Goal: Use online tool/utility: Utilize a website feature to perform a specific function

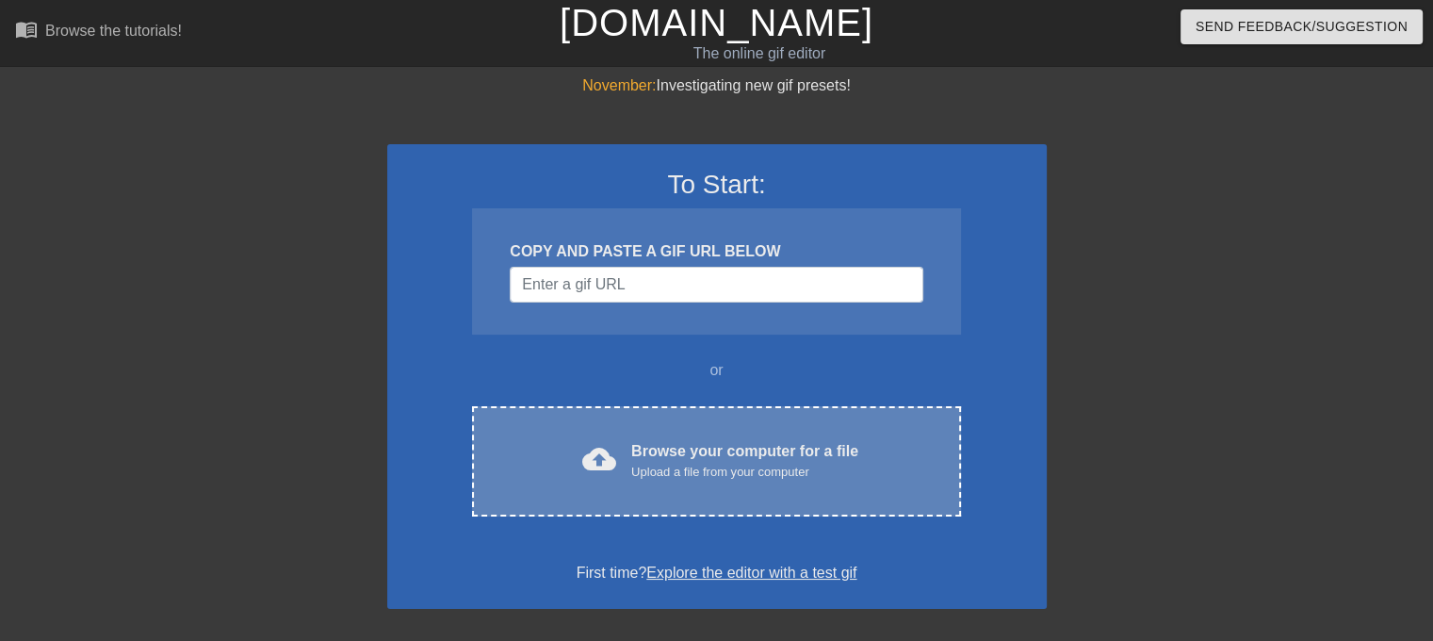
click at [728, 434] on div "cloud_upload Browse your computer for a file Upload a file from your computer C…" at bounding box center [716, 461] width 488 height 110
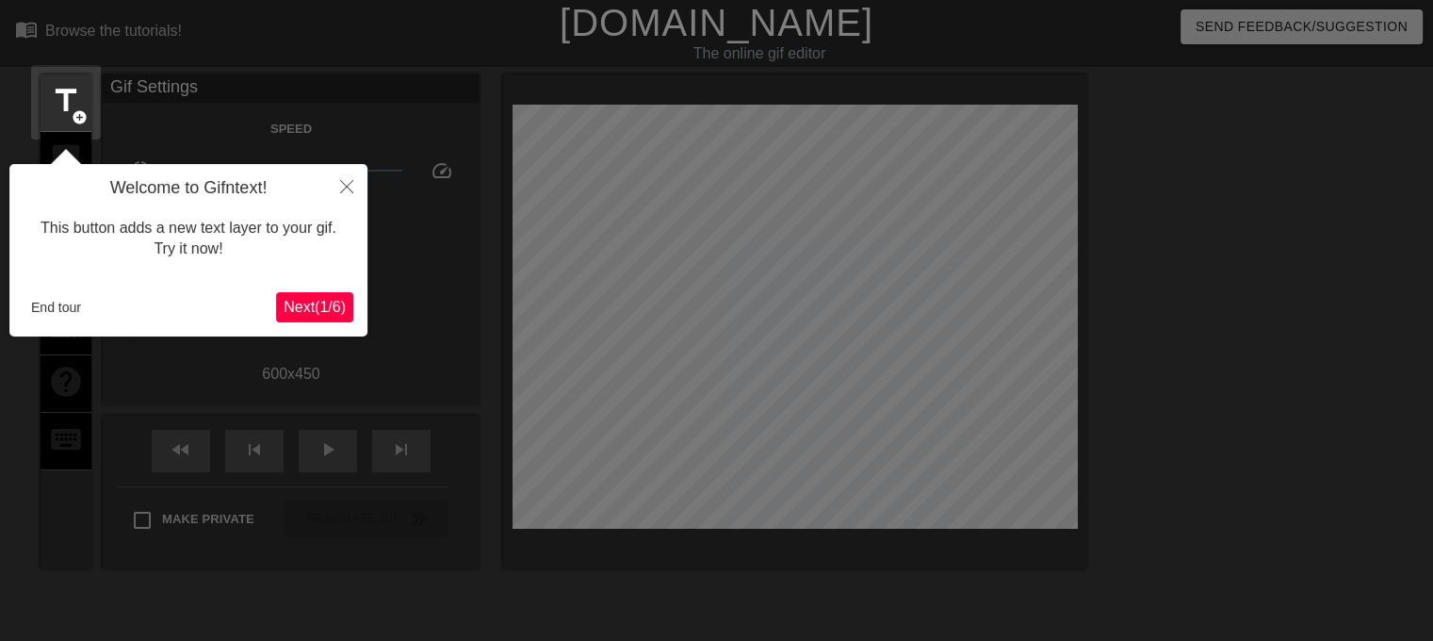
scroll to position [45, 0]
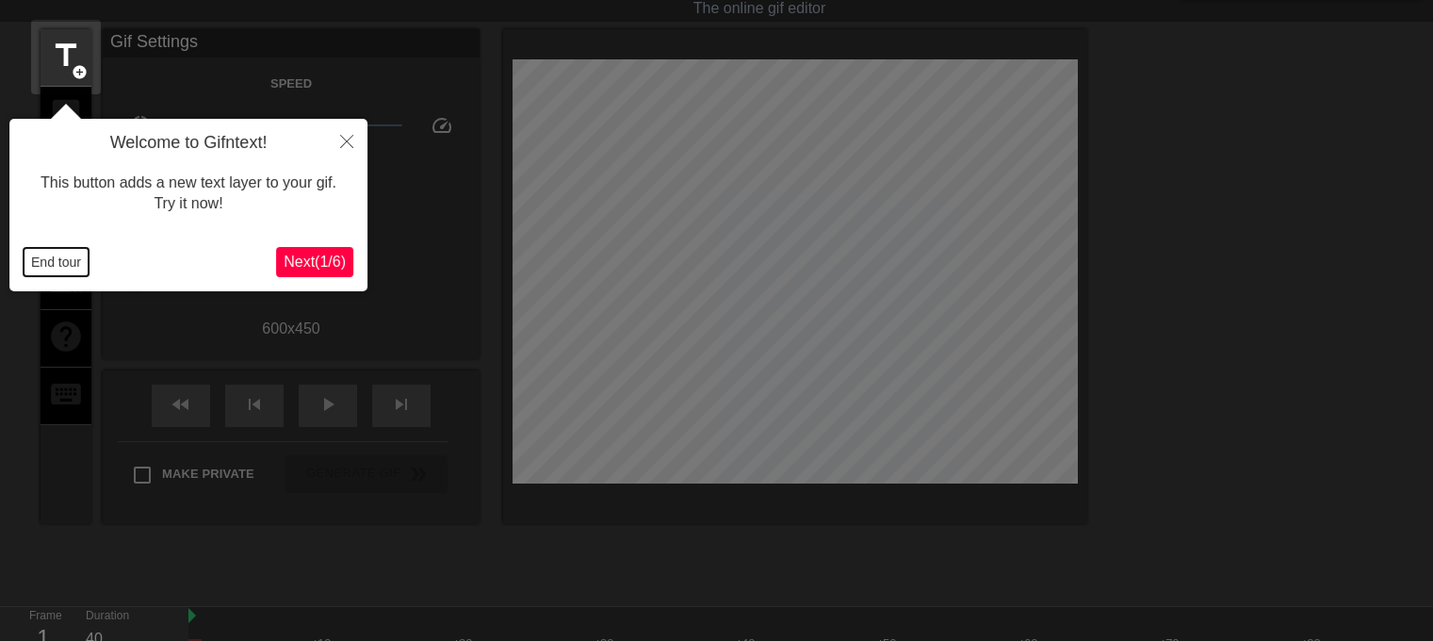
drag, startPoint x: 46, startPoint y: 258, endPoint x: 403, endPoint y: 253, distance: 357.1
click at [48, 258] on button "End tour" at bounding box center [56, 262] width 65 height 28
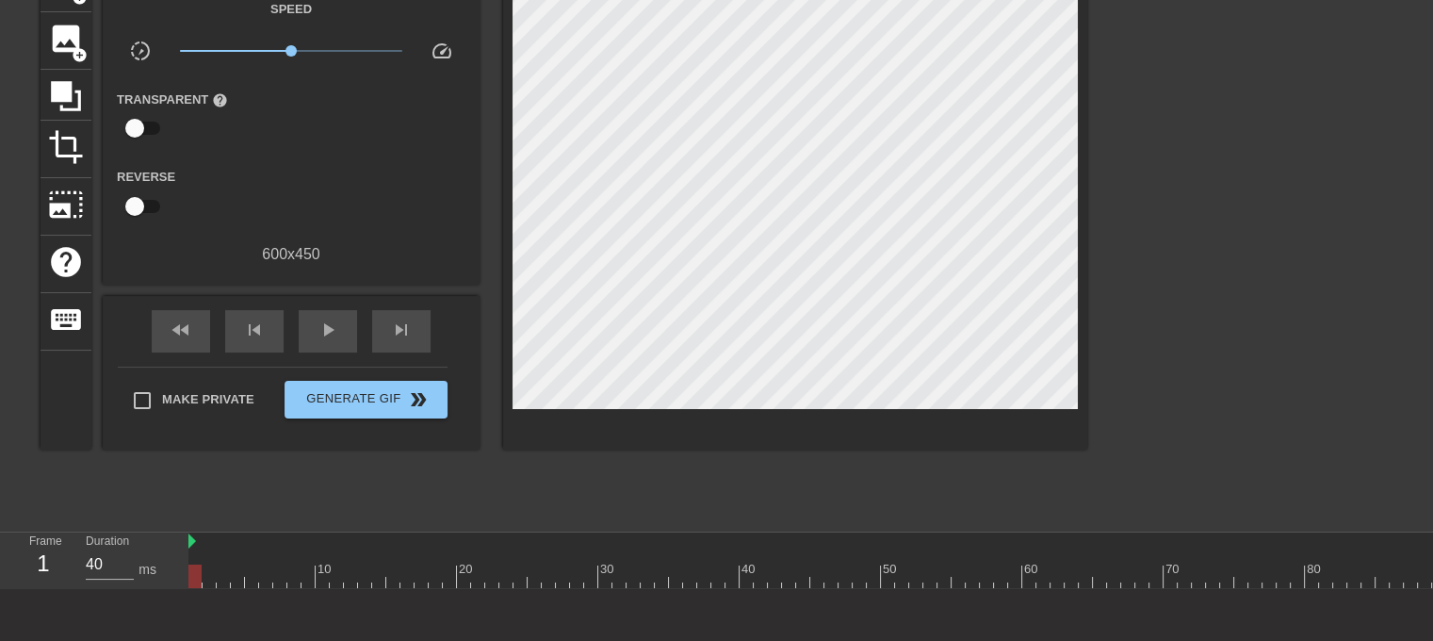
scroll to position [213, 0]
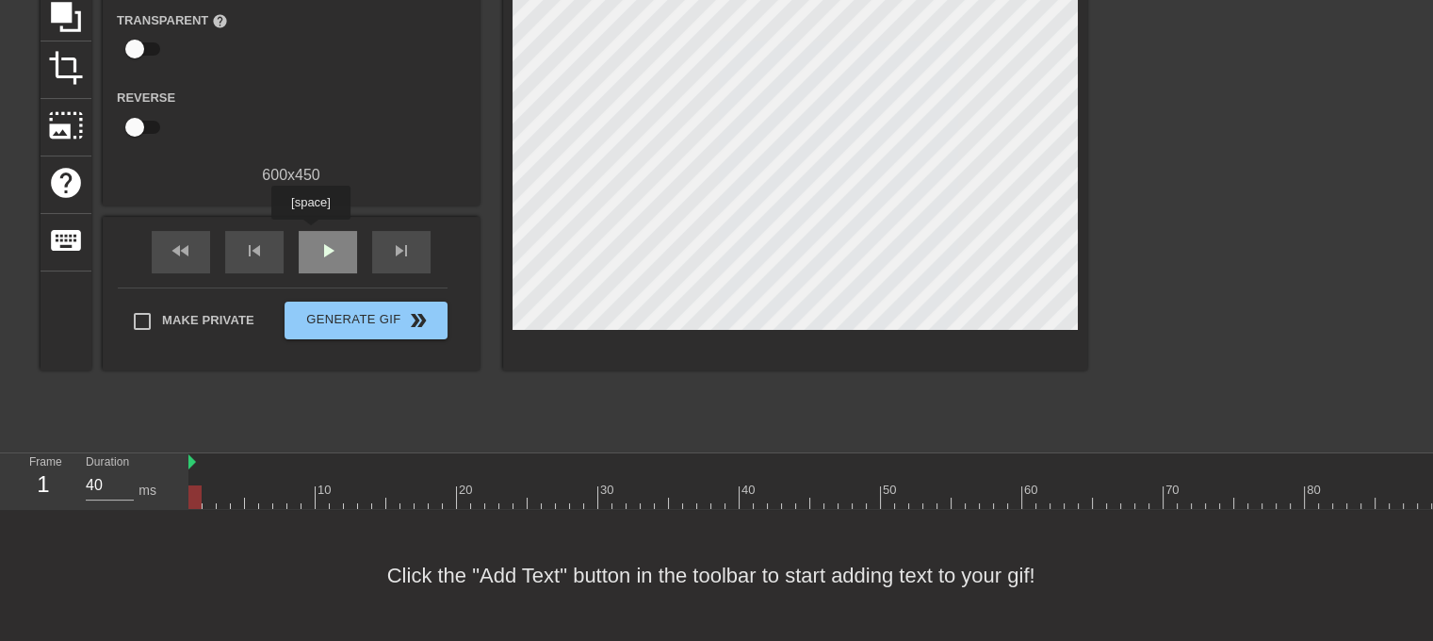
click at [310, 233] on div "play_arrow" at bounding box center [328, 252] width 58 height 42
click at [309, 233] on div "pause" at bounding box center [328, 252] width 58 height 42
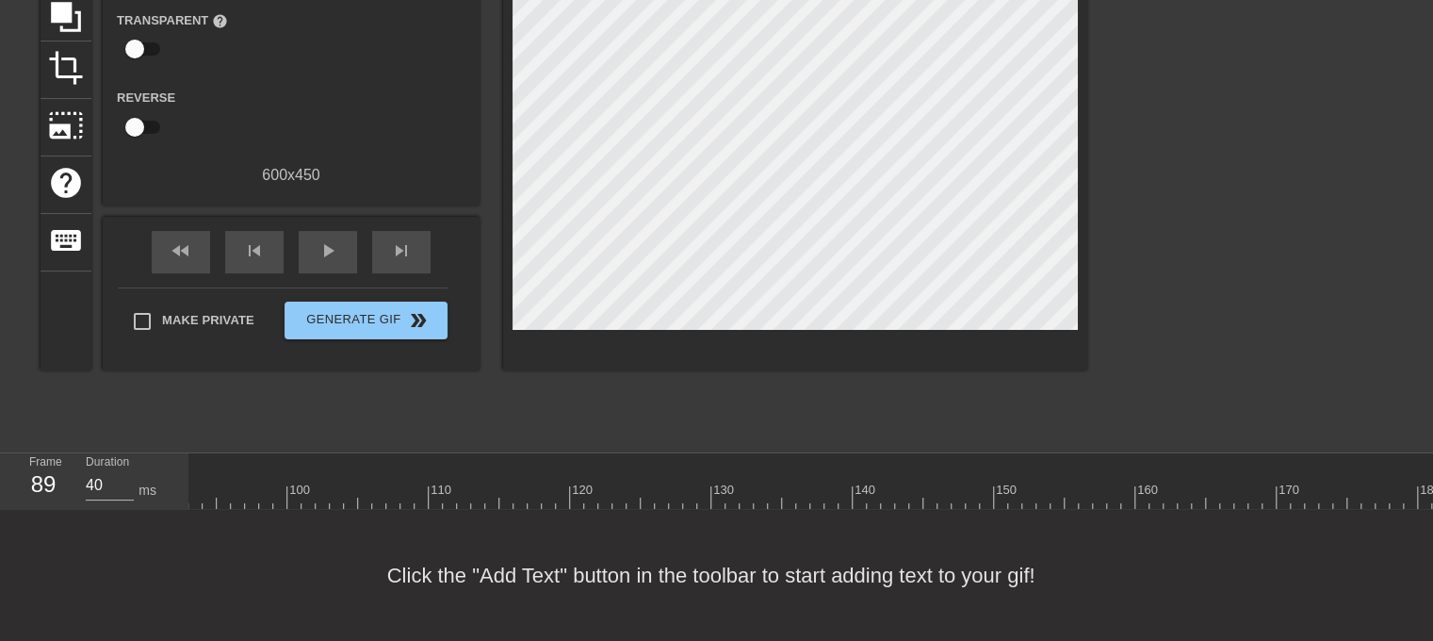
scroll to position [0, 1459]
click at [323, 239] on span "play_arrow" at bounding box center [328, 250] width 23 height 23
click at [321, 239] on span "pause" at bounding box center [328, 250] width 23 height 23
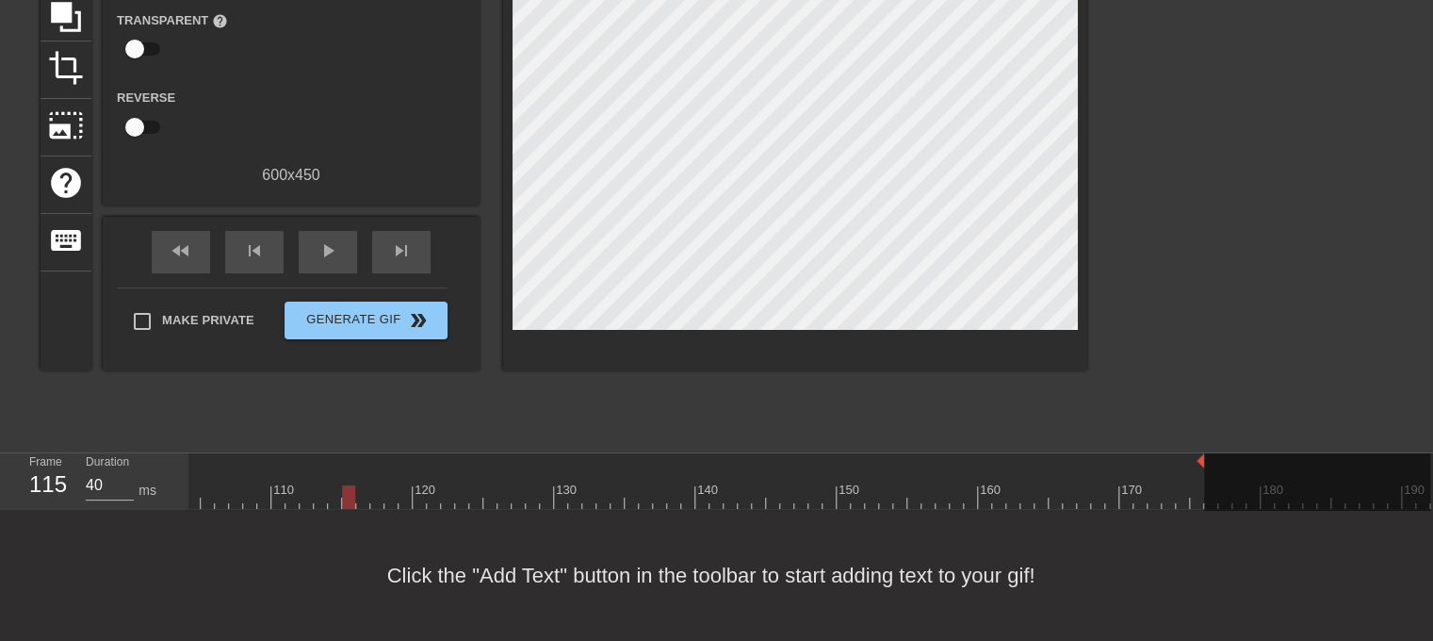
scroll to position [0, 1458]
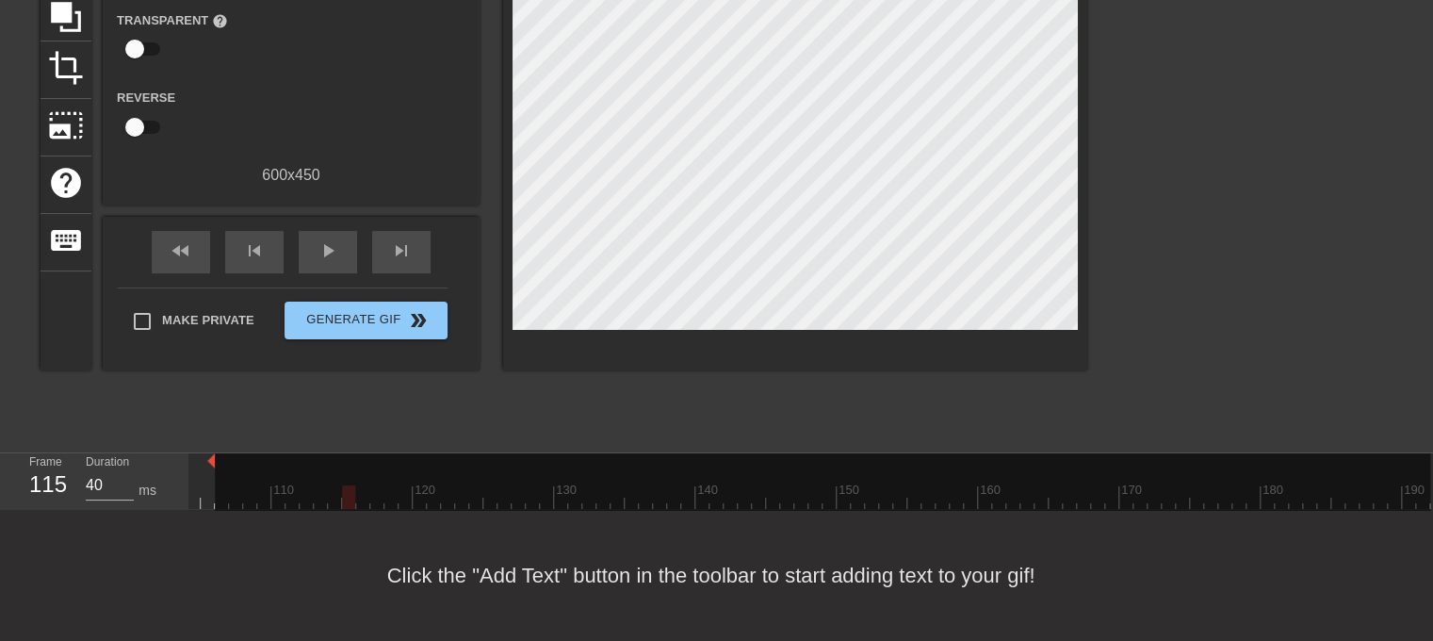
drag, startPoint x: 1424, startPoint y: 455, endPoint x: 204, endPoint y: 451, distance: 1220.2
click at [262, 493] on div at bounding box center [822, 488] width 1215 height 71
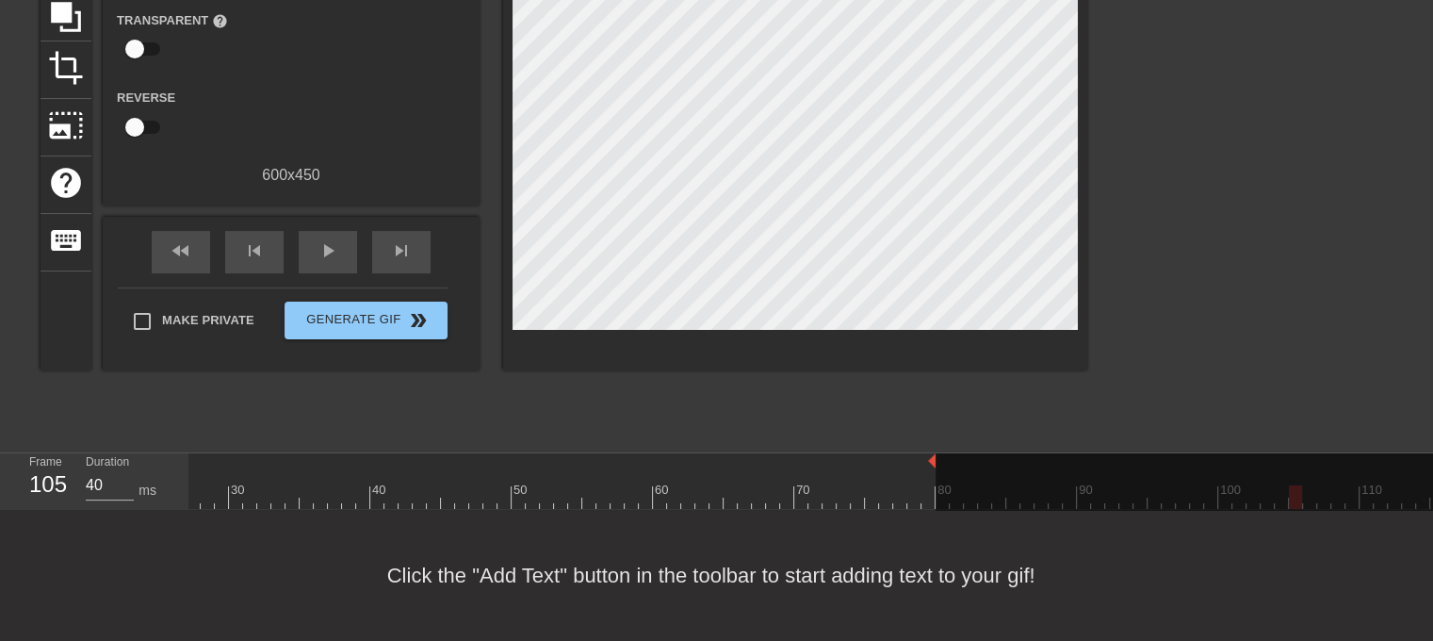
drag, startPoint x: 1300, startPoint y: 444, endPoint x: 935, endPoint y: 465, distance: 366.2
click at [935, 466] on div "10 20 30 40 50 60 70 80 90 100 110 120 130 140 150 160" at bounding box center [1168, 481] width 2699 height 56
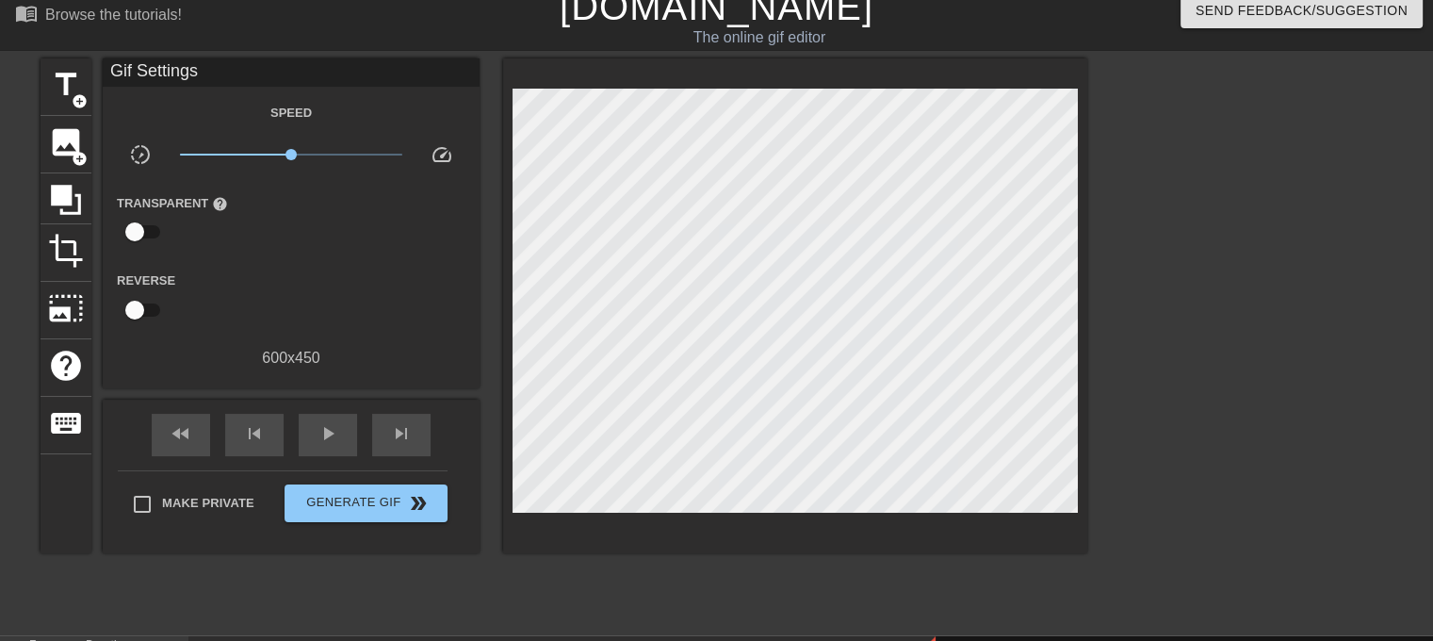
scroll to position [0, 0]
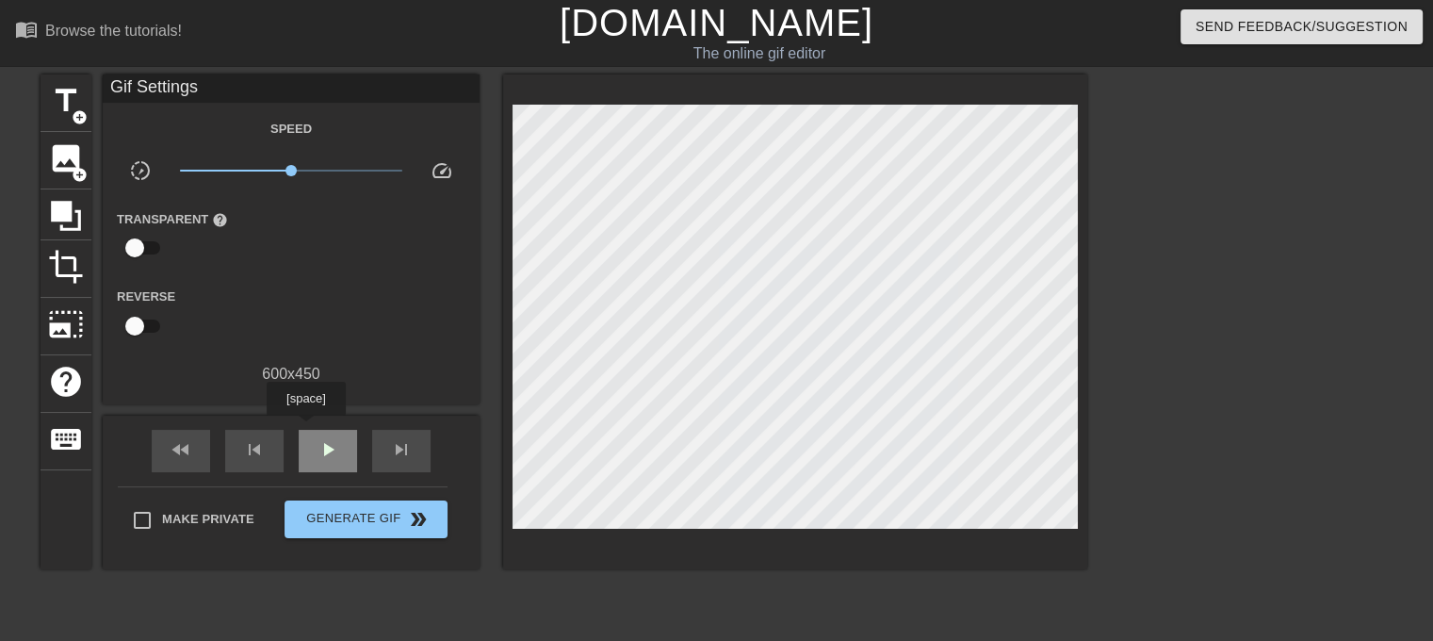
click at [307, 431] on div "play_arrow" at bounding box center [328, 451] width 58 height 42
click at [298, 169] on span "x1.15" at bounding box center [291, 170] width 223 height 23
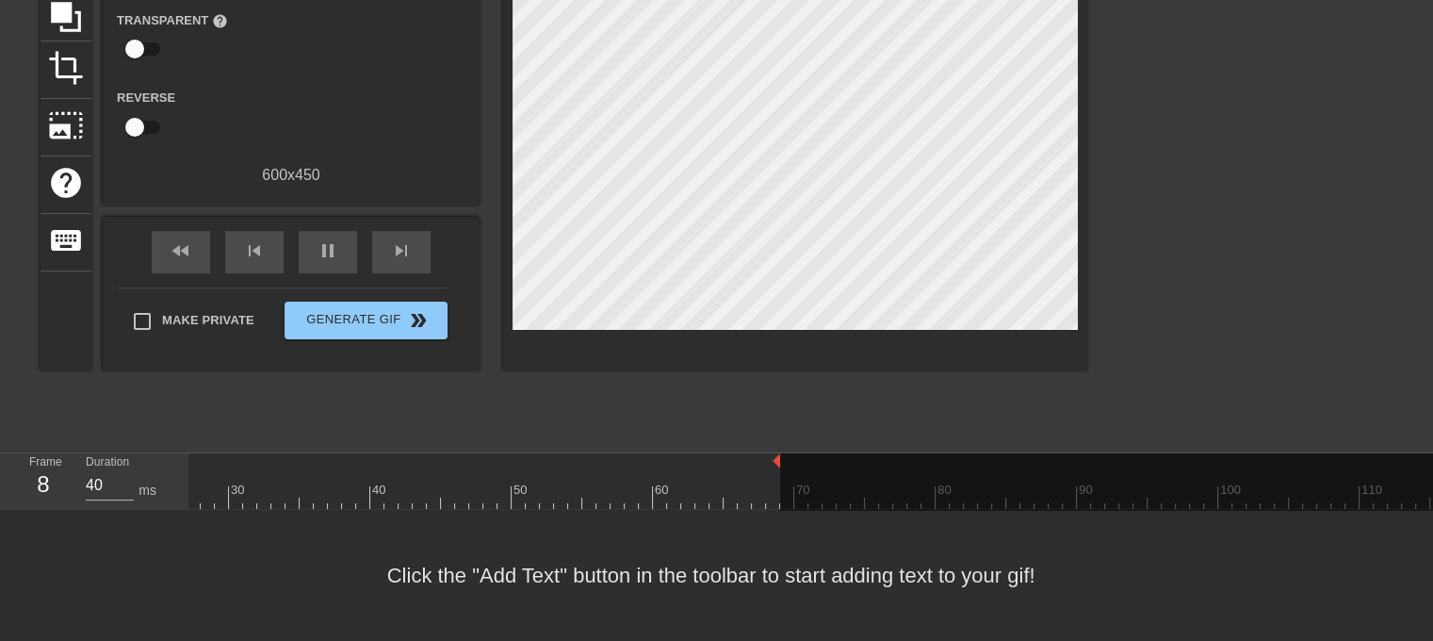
drag, startPoint x: 933, startPoint y: 448, endPoint x: 782, endPoint y: 452, distance: 150.8
click at [782, 453] on div "10 20 30 40 50 60 70 80 90 100 110 120 130 140 150 160" at bounding box center [1168, 481] width 2699 height 56
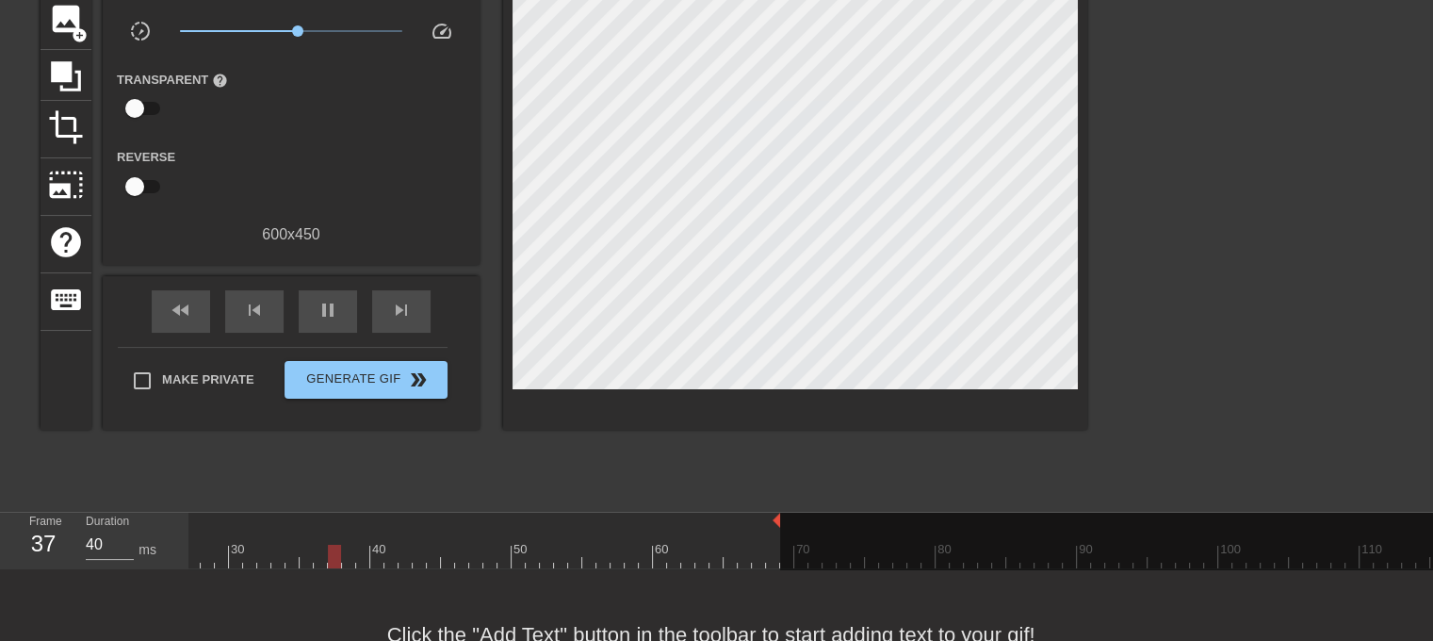
scroll to position [119, 0]
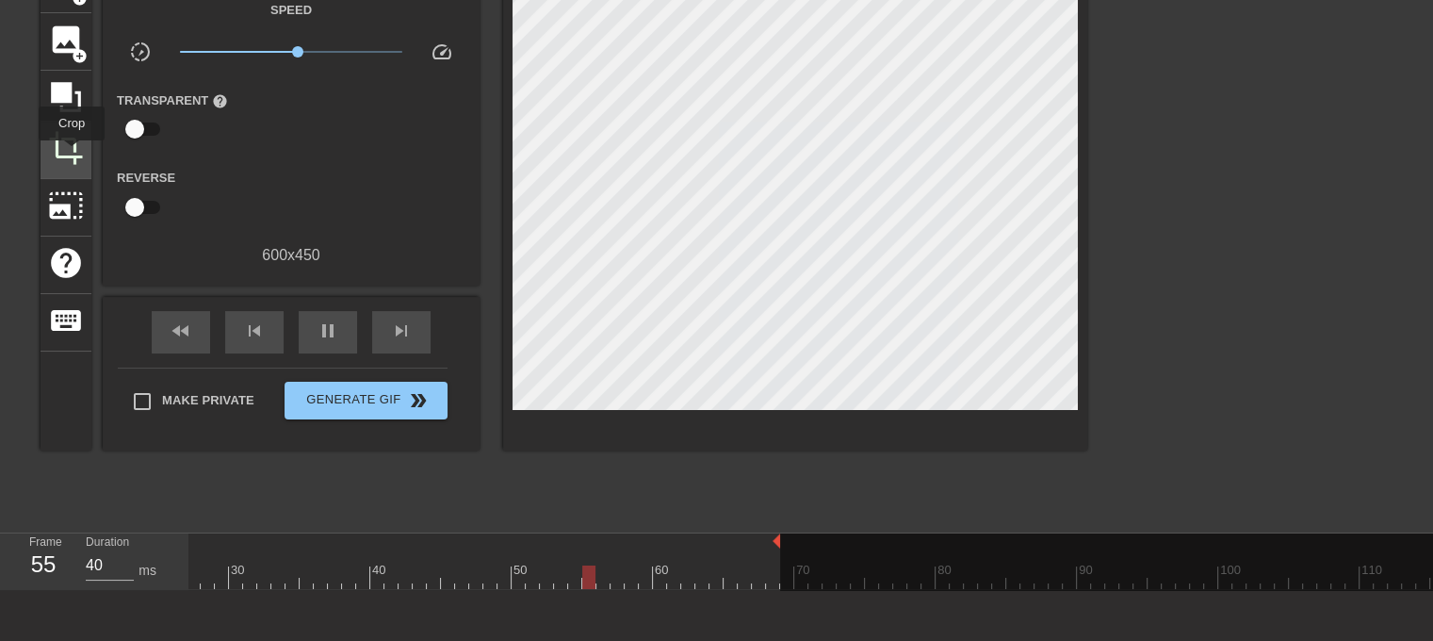
click at [72, 154] on span "crop" at bounding box center [66, 148] width 36 height 36
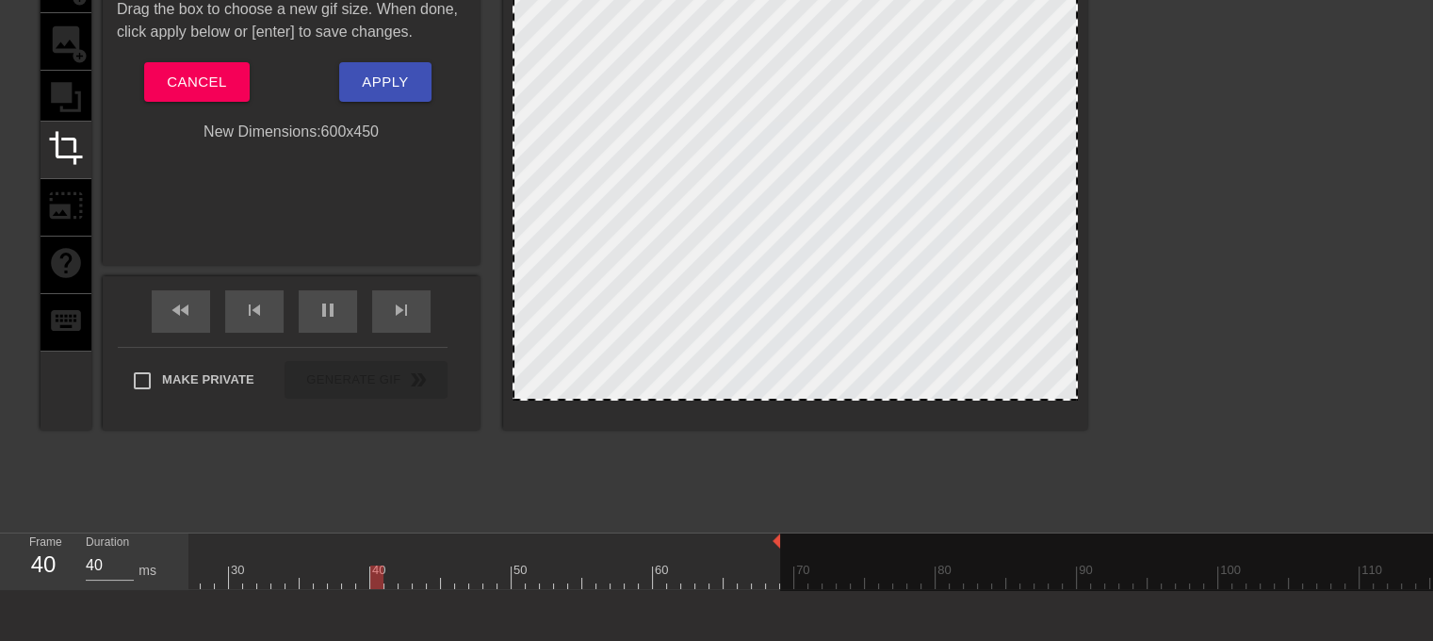
drag, startPoint x: 809, startPoint y: 388, endPoint x: 809, endPoint y: 375, distance: 13.2
click at [817, 344] on div at bounding box center [795, 188] width 565 height 424
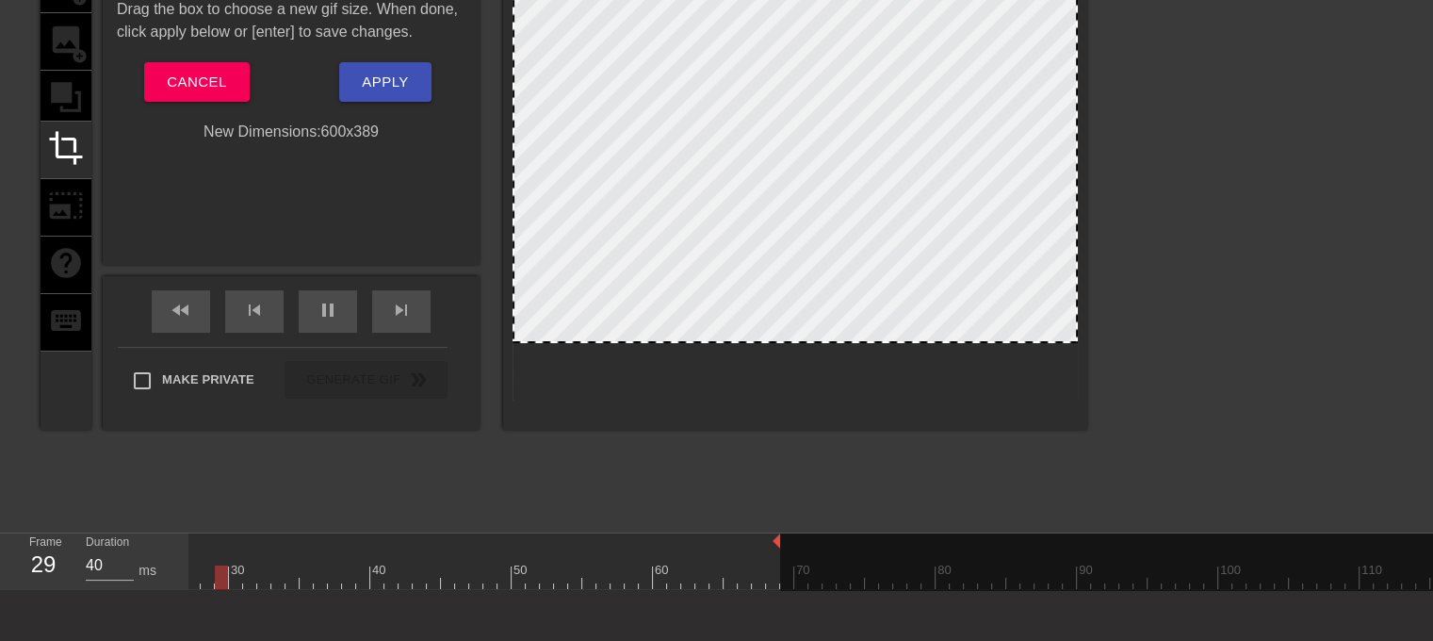
drag, startPoint x: 806, startPoint y: 396, endPoint x: 810, endPoint y: 338, distance: 57.7
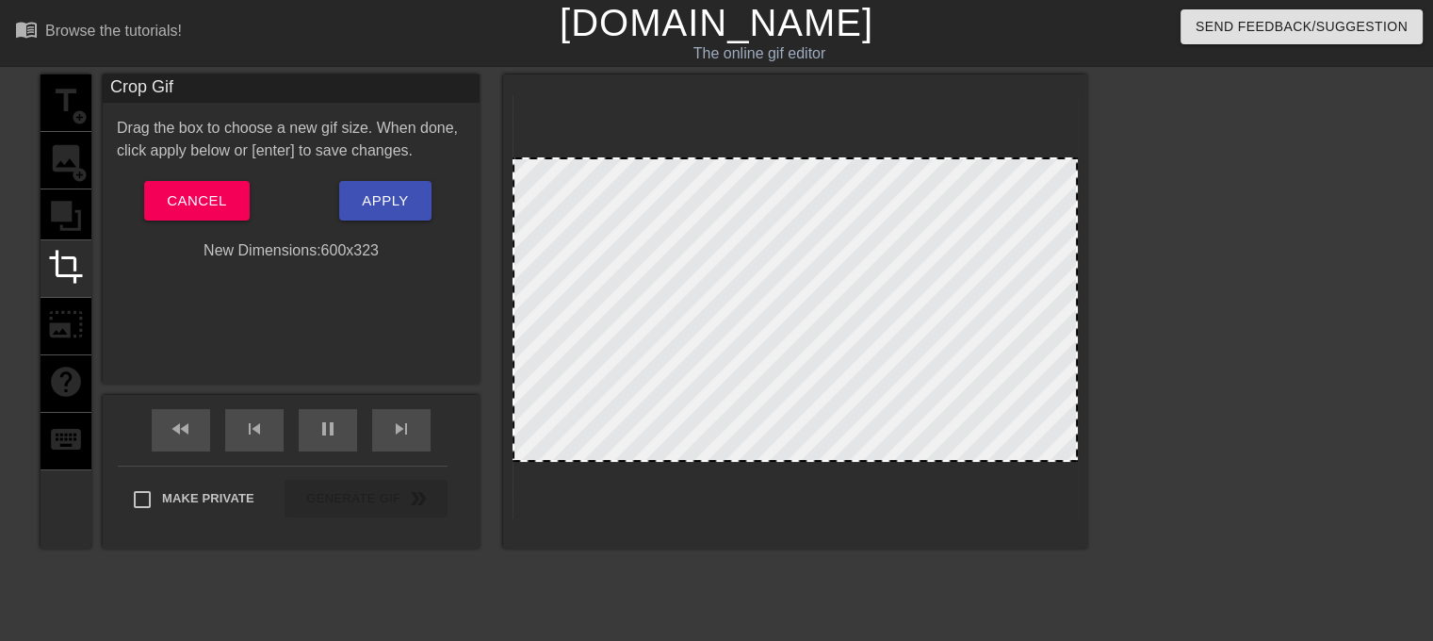
drag, startPoint x: 820, startPoint y: 94, endPoint x: 824, endPoint y: 156, distance: 62.4
click at [824, 156] on div at bounding box center [795, 159] width 562 height 9
click at [399, 197] on span "Apply" at bounding box center [385, 200] width 46 height 24
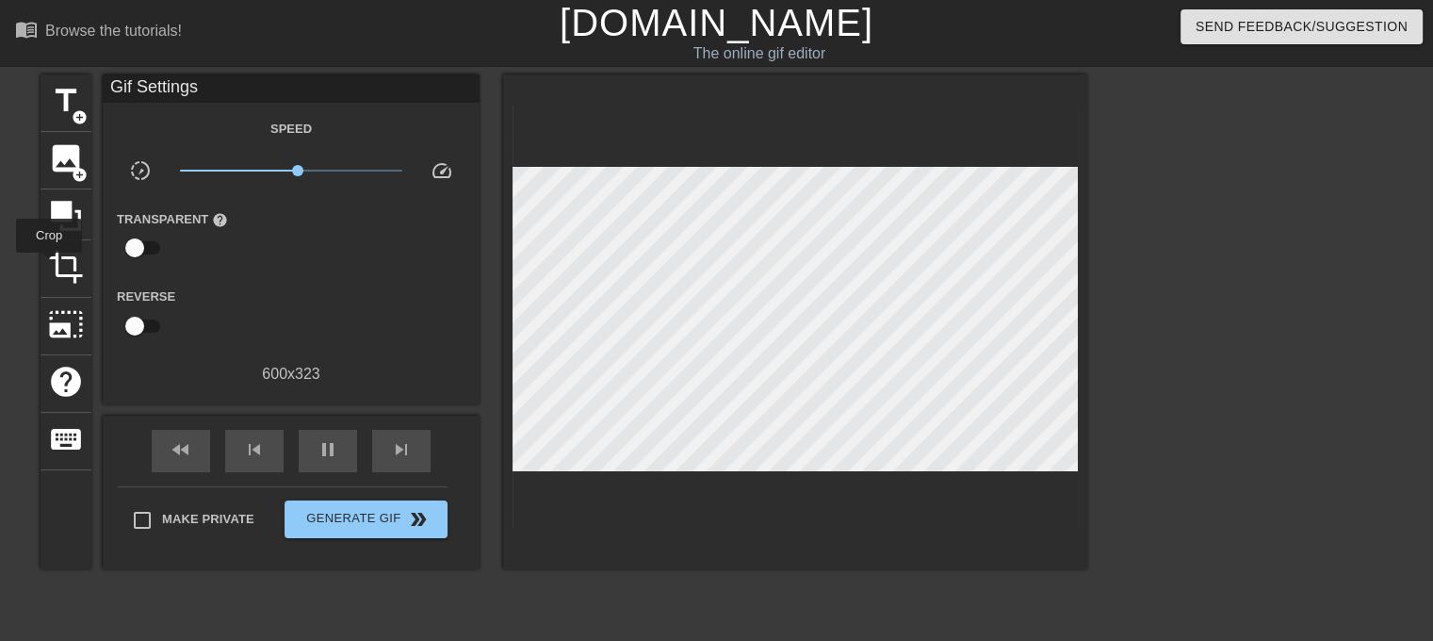
drag, startPoint x: 49, startPoint y: 266, endPoint x: 507, endPoint y: 381, distance: 472.1
click at [49, 265] on span "crop" at bounding box center [66, 267] width 36 height 36
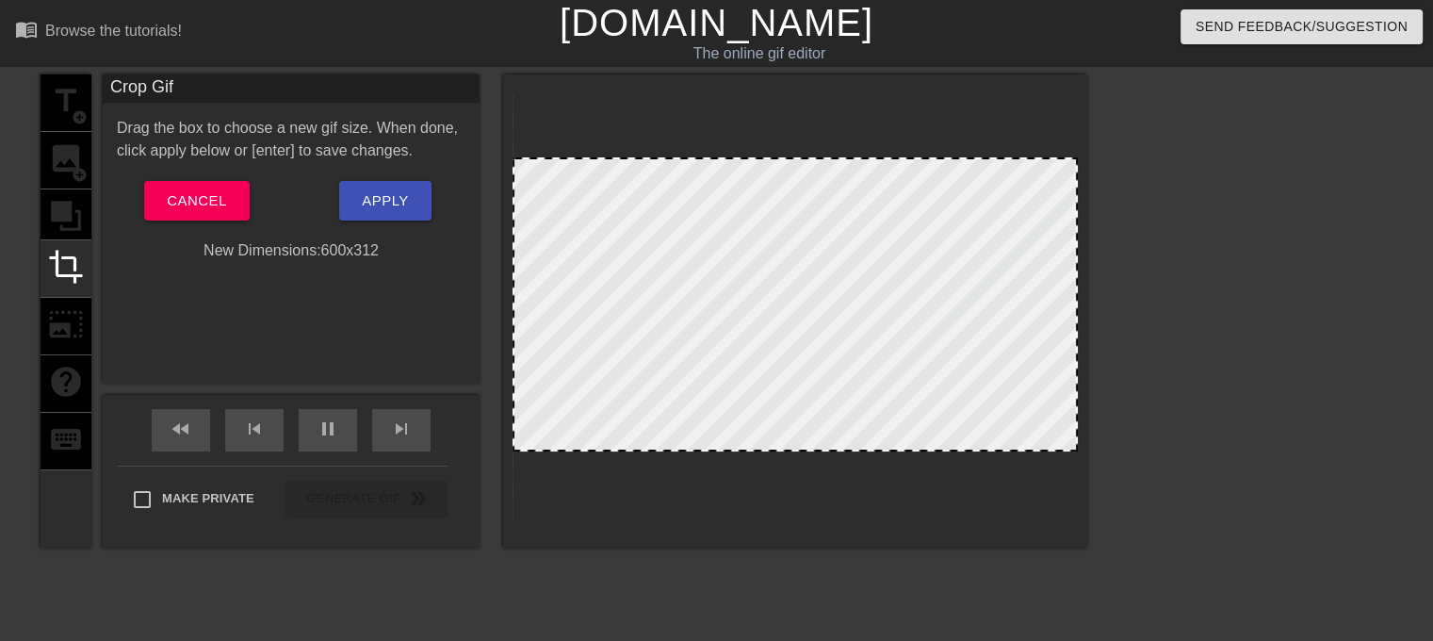
drag, startPoint x: 746, startPoint y: 461, endPoint x: 745, endPoint y: 450, distance: 10.4
click at [745, 450] on div at bounding box center [795, 449] width 562 height 9
click at [380, 205] on span "Apply" at bounding box center [385, 200] width 46 height 24
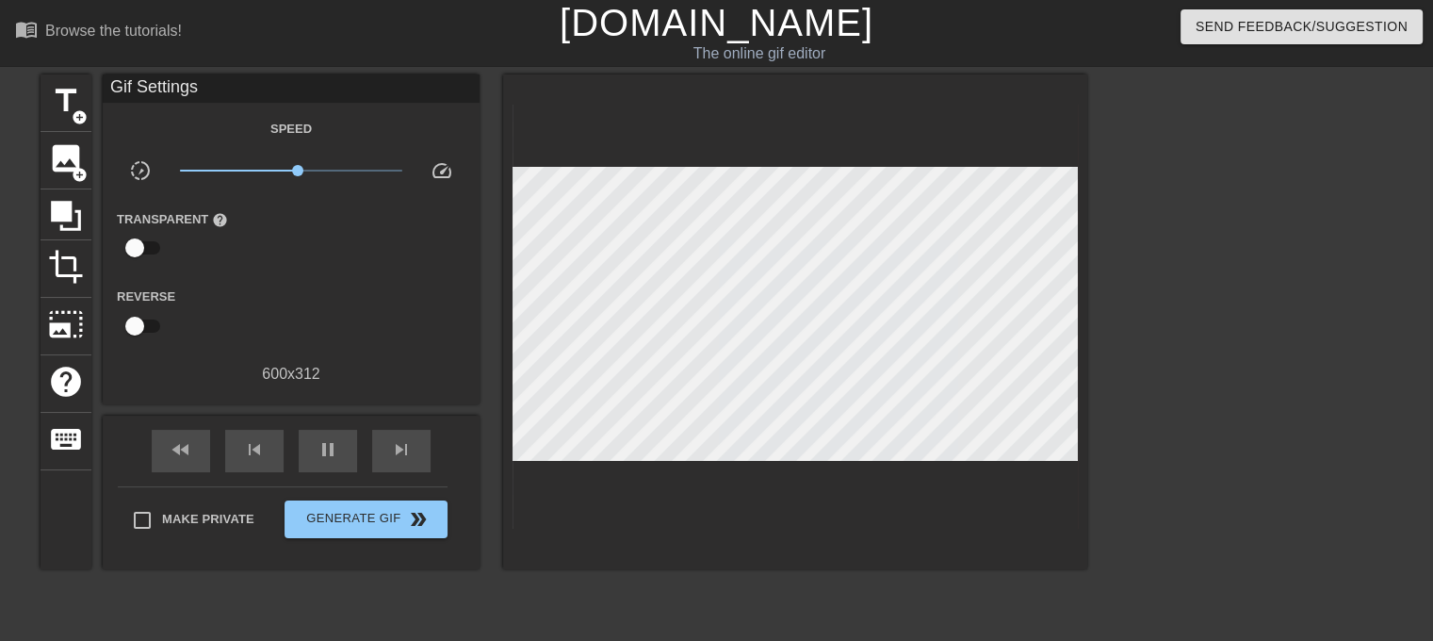
click at [350, 561] on div "fast_rewind skip_previous pause skip_next Make Private Generate Gif double_arrow" at bounding box center [291, 493] width 377 height 154
click at [368, 508] on span "Generate Gif double_arrow" at bounding box center [366, 519] width 148 height 23
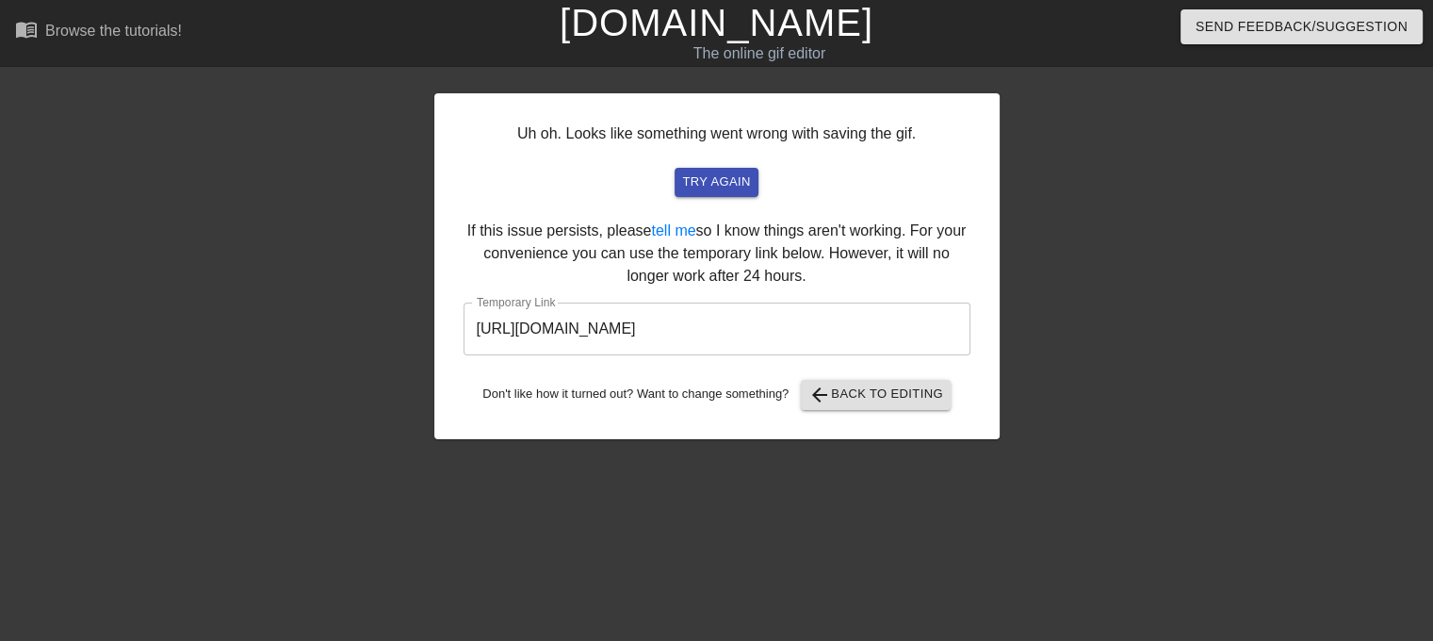
click at [645, 333] on input "[URL][DOMAIN_NAME]" at bounding box center [717, 328] width 507 height 53
click at [644, 333] on input "[URL][DOMAIN_NAME]" at bounding box center [717, 328] width 507 height 53
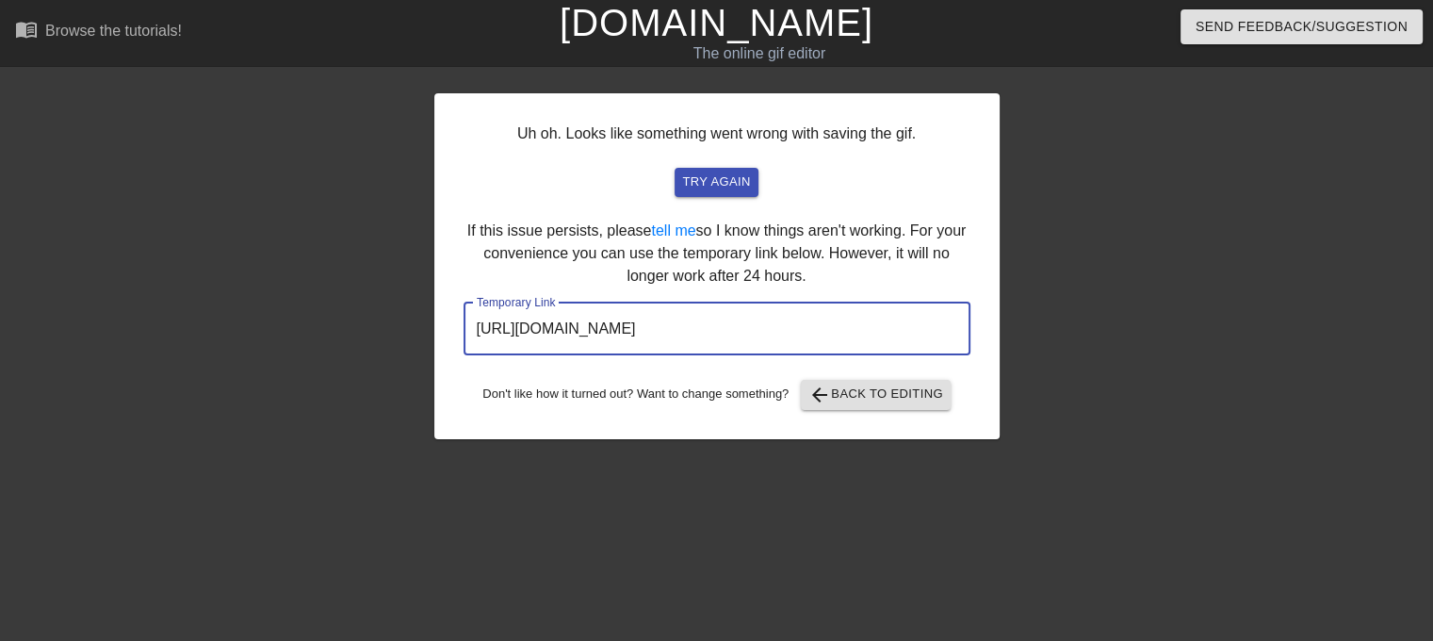
click at [644, 333] on input "[URL][DOMAIN_NAME]" at bounding box center [717, 328] width 507 height 53
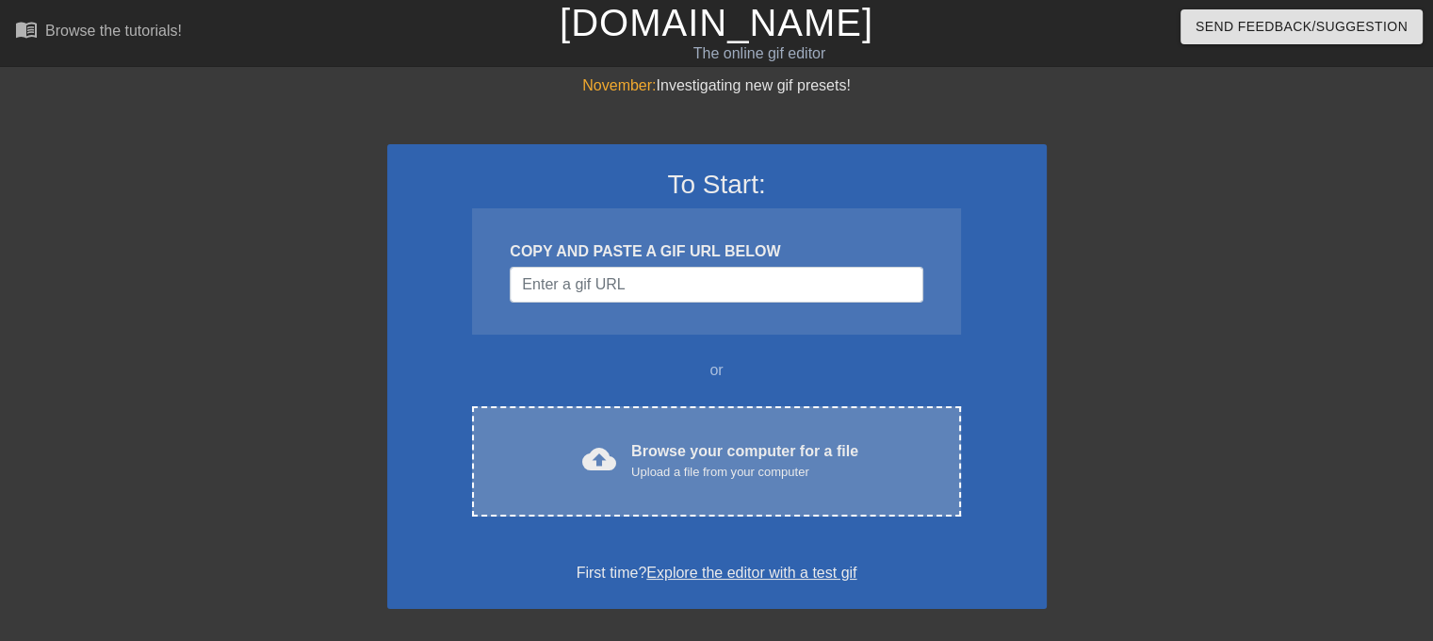
click at [739, 497] on div "cloud_upload Browse your computer for a file Upload a file from your computer C…" at bounding box center [716, 461] width 488 height 110
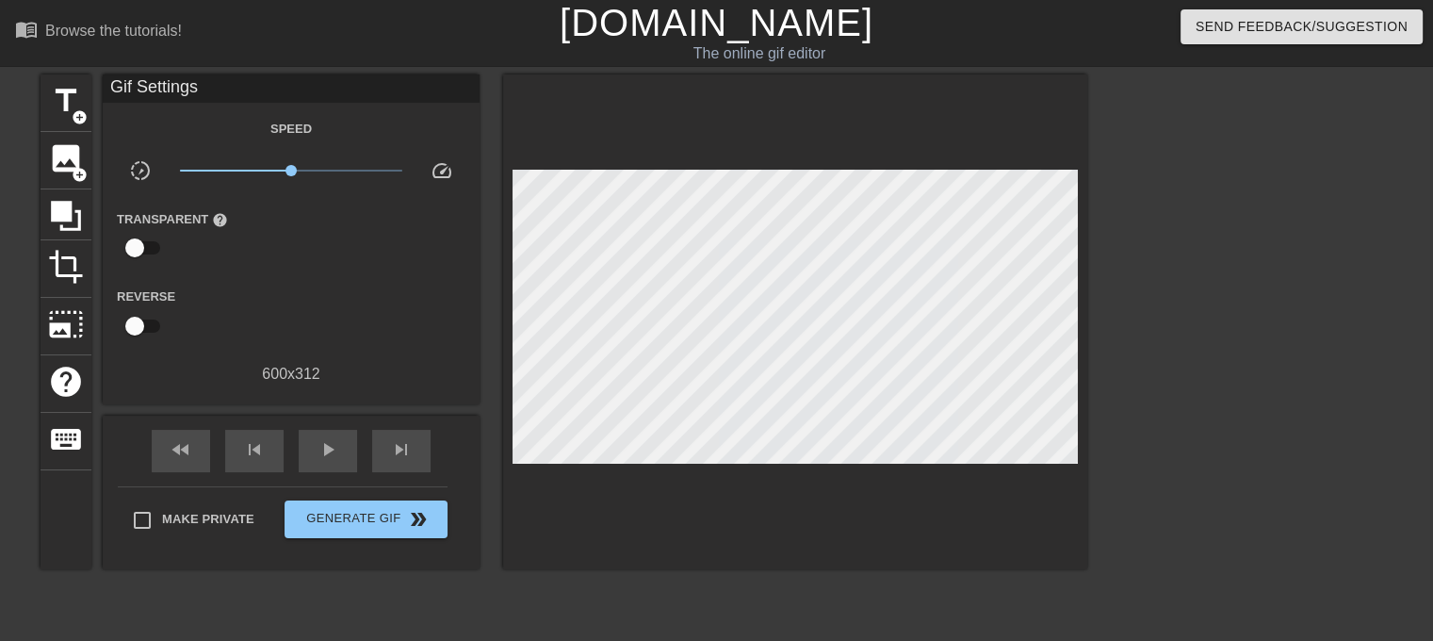
click at [305, 165] on span "x1.00" at bounding box center [291, 170] width 223 height 23
click at [339, 444] on div "play_arrow" at bounding box center [328, 451] width 58 height 42
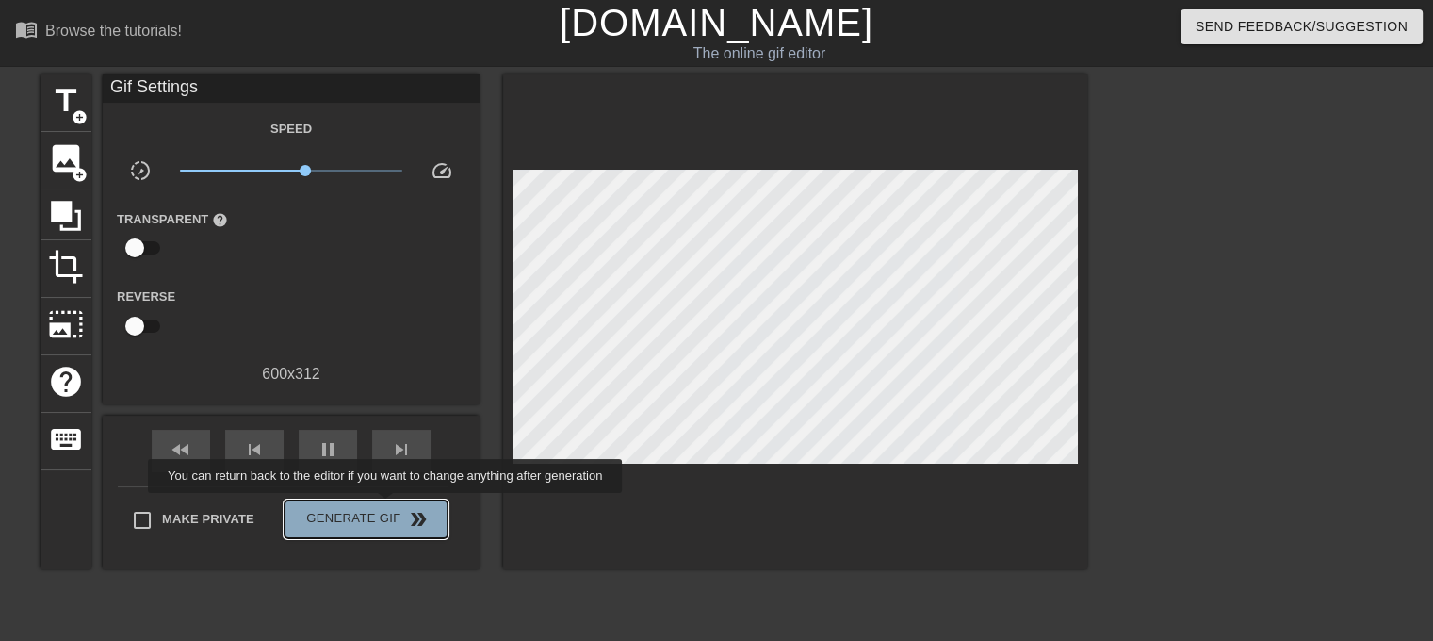
click at [387, 508] on span "Generate Gif double_arrow" at bounding box center [366, 519] width 148 height 23
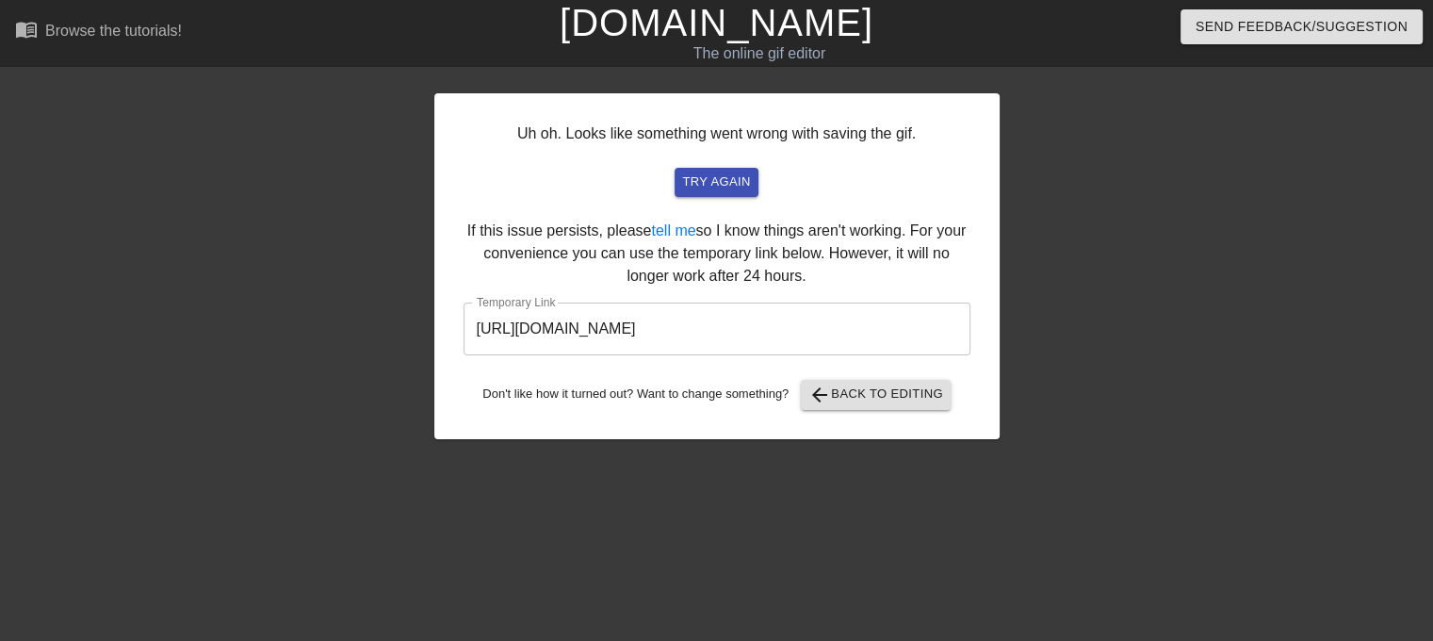
click at [720, 327] on input "https://www.gifntext.com/temp_generations/2hAm2lqR.gif" at bounding box center [717, 328] width 507 height 53
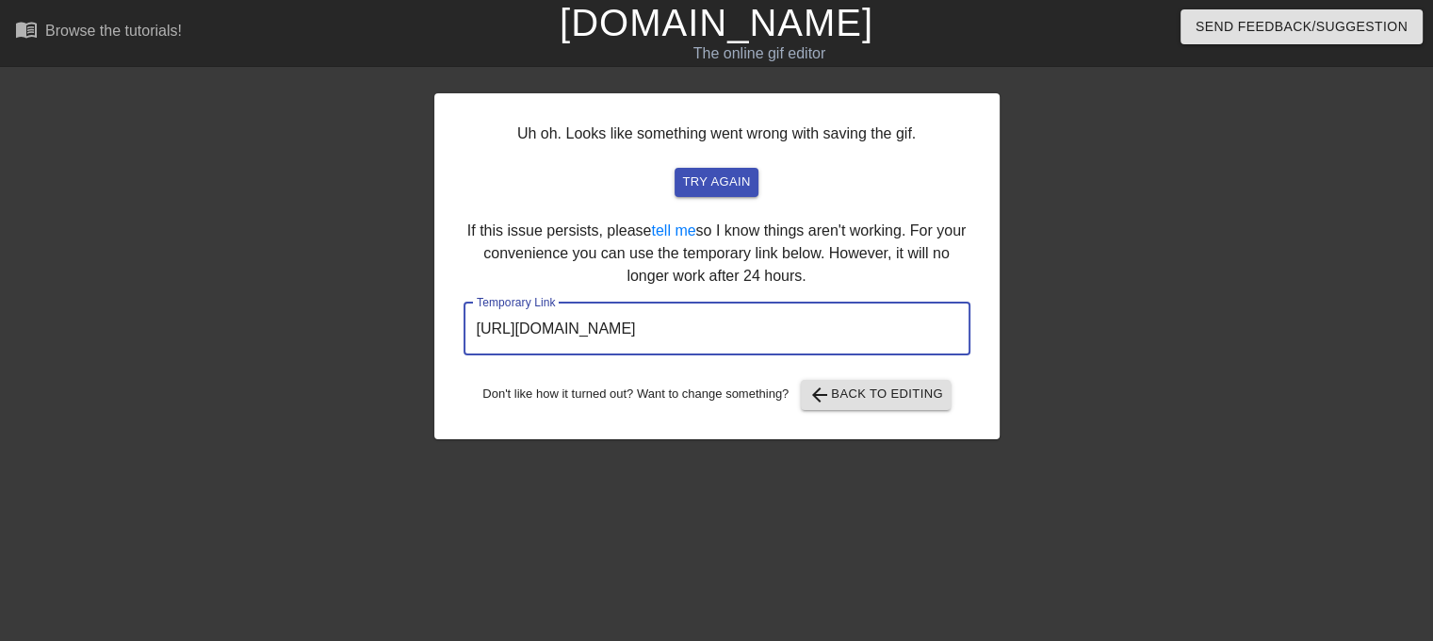
click at [720, 327] on input "https://www.gifntext.com/temp_generations/2hAm2lqR.gif" at bounding box center [717, 328] width 507 height 53
click at [922, 403] on span "arrow_back Back to Editing" at bounding box center [875, 394] width 135 height 23
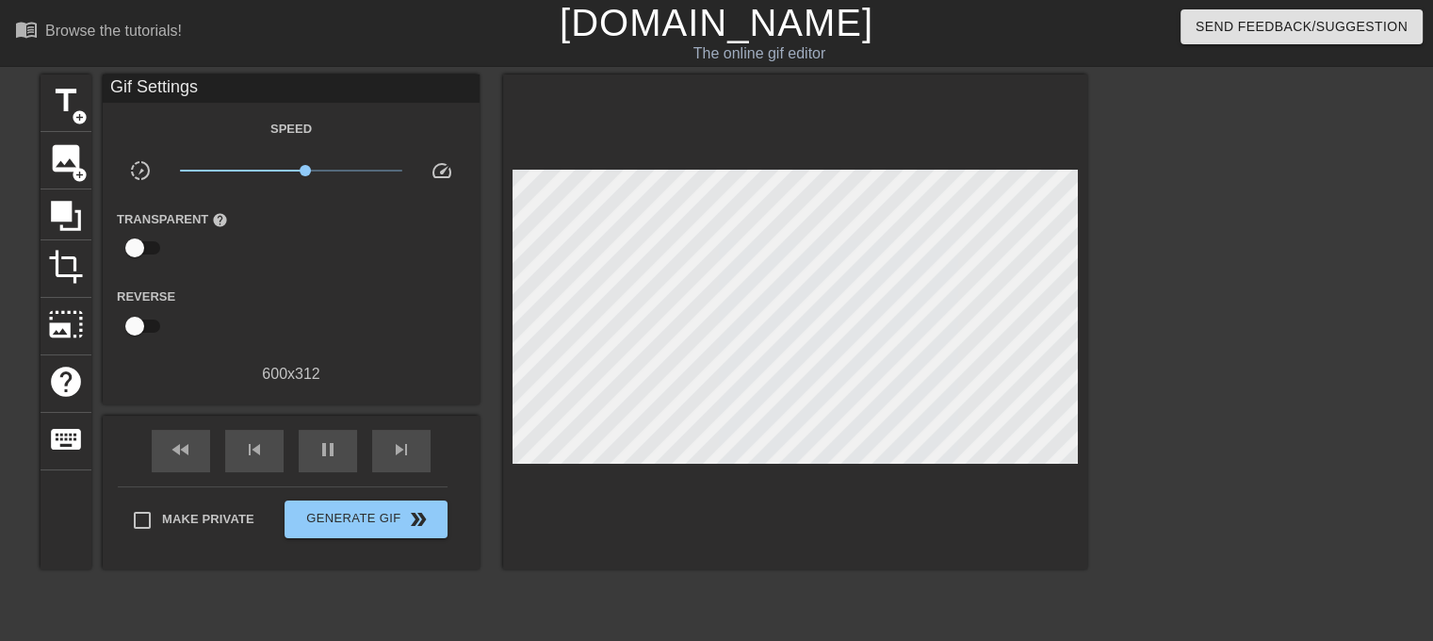
scroll to position [94, 0]
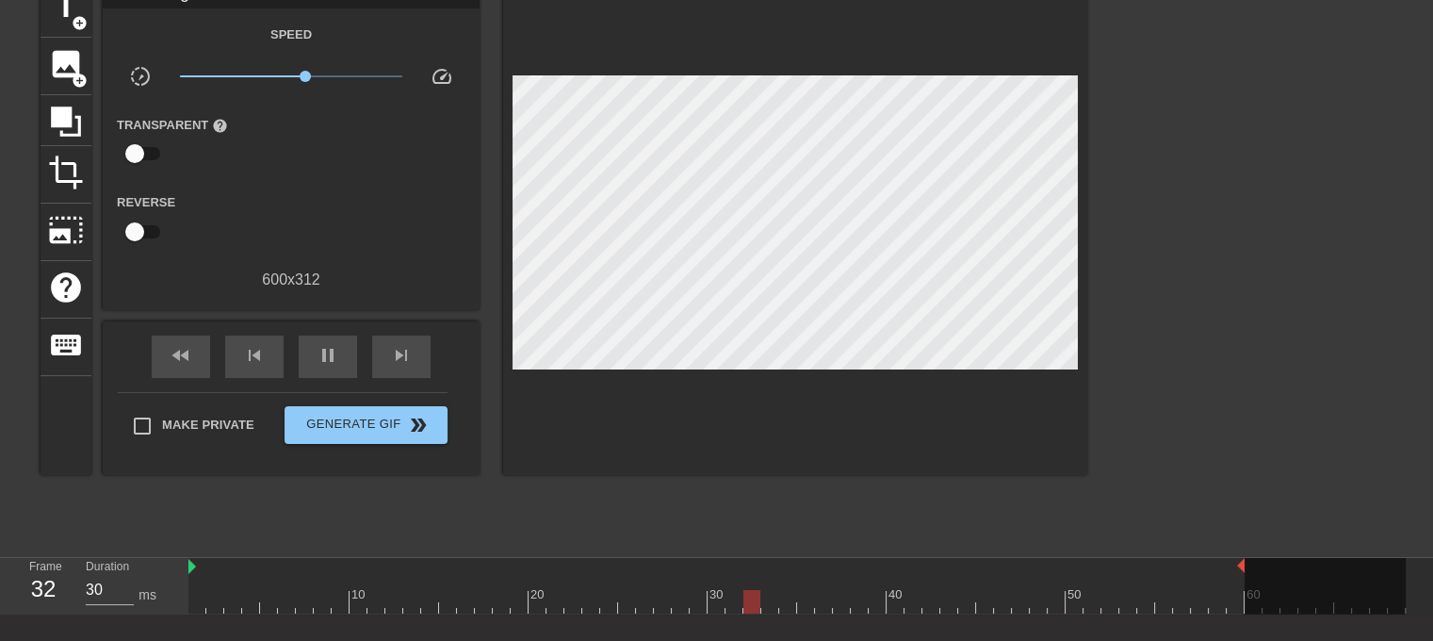
drag, startPoint x: 1402, startPoint y: 571, endPoint x: 1237, endPoint y: 587, distance: 165.7
click at [1237, 587] on div "10 20 30 40 50 60" at bounding box center [796, 586] width 1217 height 56
drag, startPoint x: 188, startPoint y: 571, endPoint x: 220, endPoint y: 572, distance: 32.0
click at [220, 572] on div "10 20 30 40 50 60" at bounding box center [796, 586] width 1217 height 56
click at [230, 571] on img at bounding box center [228, 566] width 8 height 15
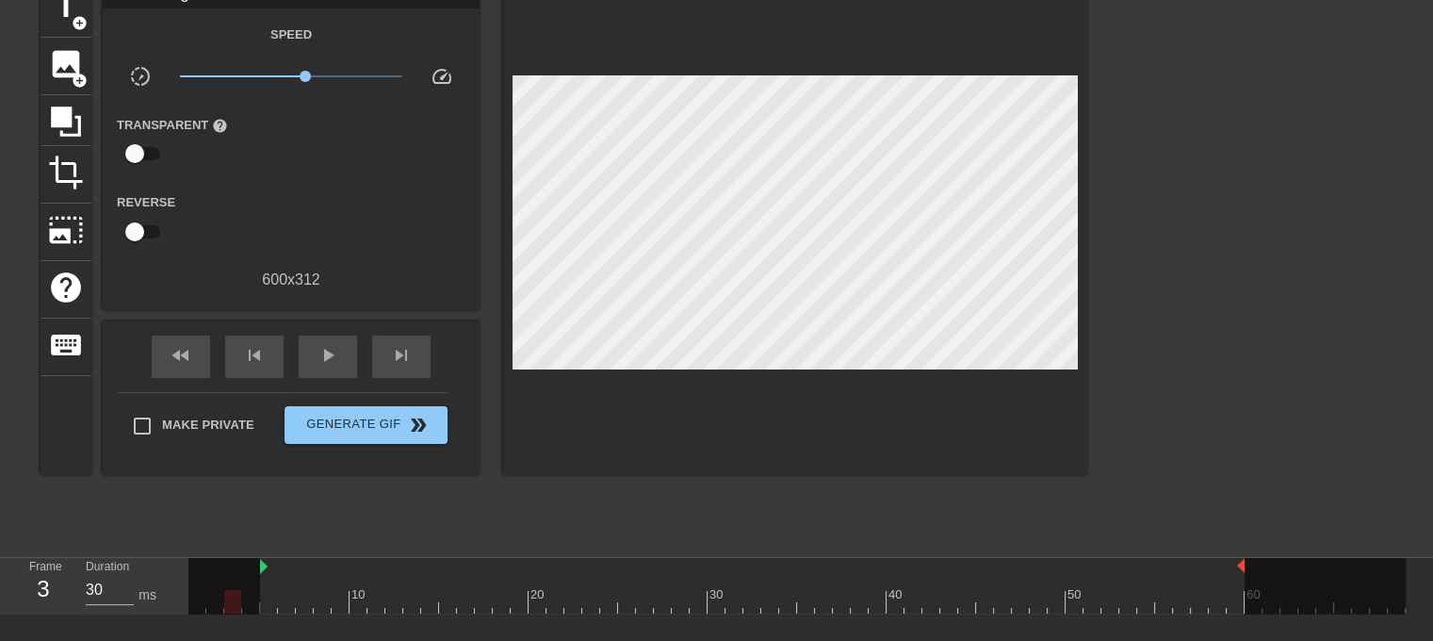
drag, startPoint x: 225, startPoint y: 572, endPoint x: 262, endPoint y: 582, distance: 38.2
click at [262, 582] on div "10 20 30 40 50 60" at bounding box center [796, 586] width 1217 height 56
click at [359, 423] on span "Generate Gif double_arrow" at bounding box center [366, 425] width 148 height 23
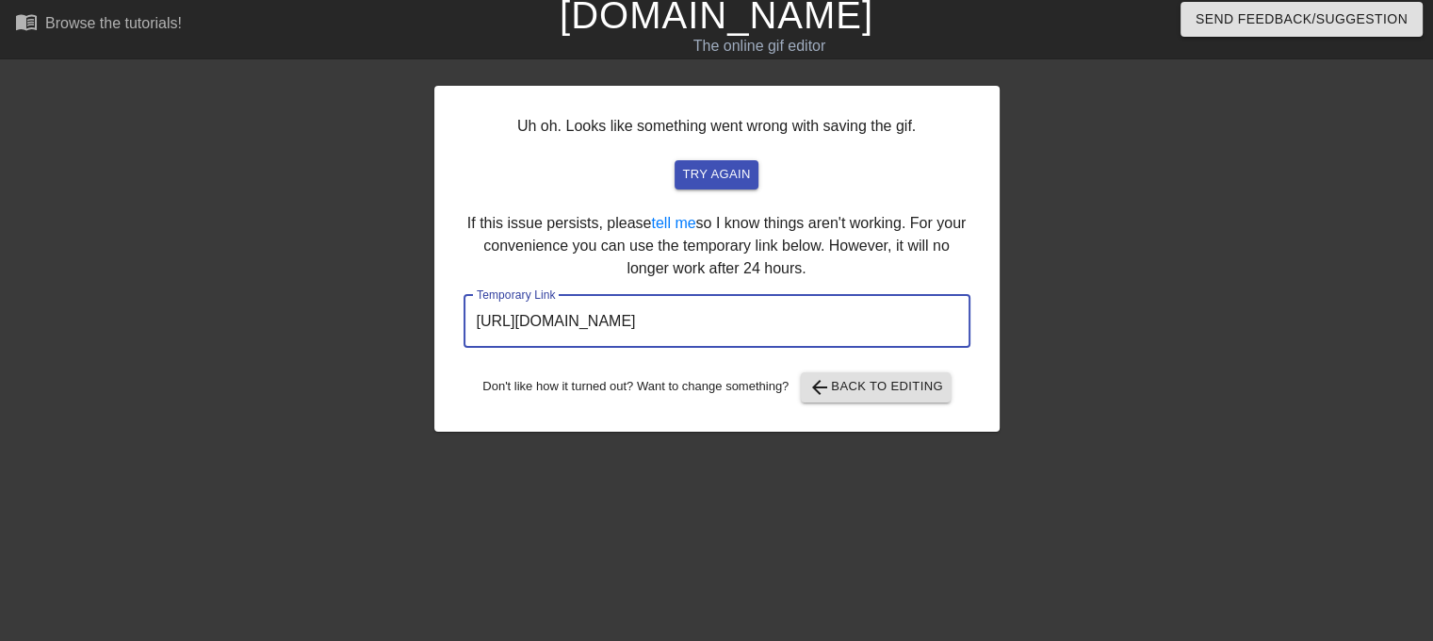
click at [765, 328] on input "https://www.gifntext.com/temp_generations/oFUGRo87.gif" at bounding box center [717, 321] width 507 height 53
